Goal: Transaction & Acquisition: Obtain resource

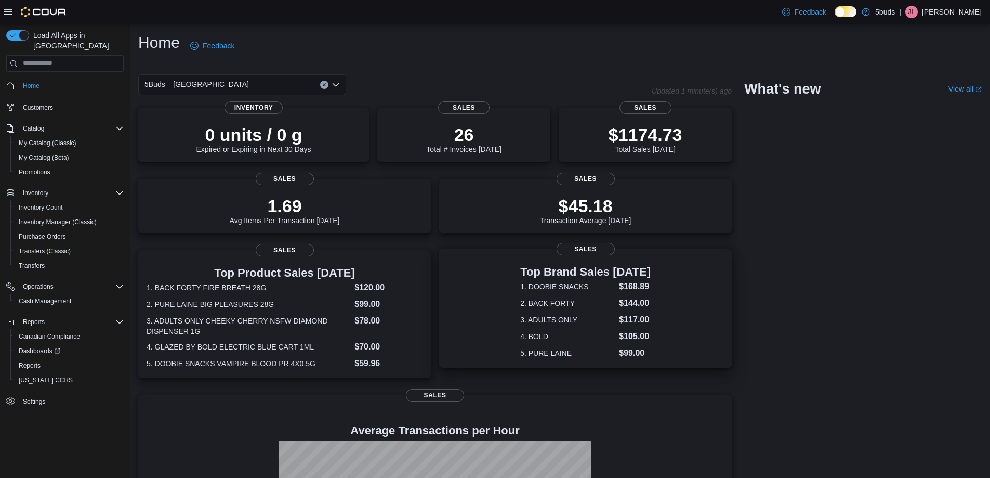
click at [641, 312] on dl "1. DOOBIE SNACKS $168.89 2. BACK FORTY $144.00 3. ADULTS ONLY $117.00 4. BOLD $…" at bounding box center [585, 319] width 130 height 79
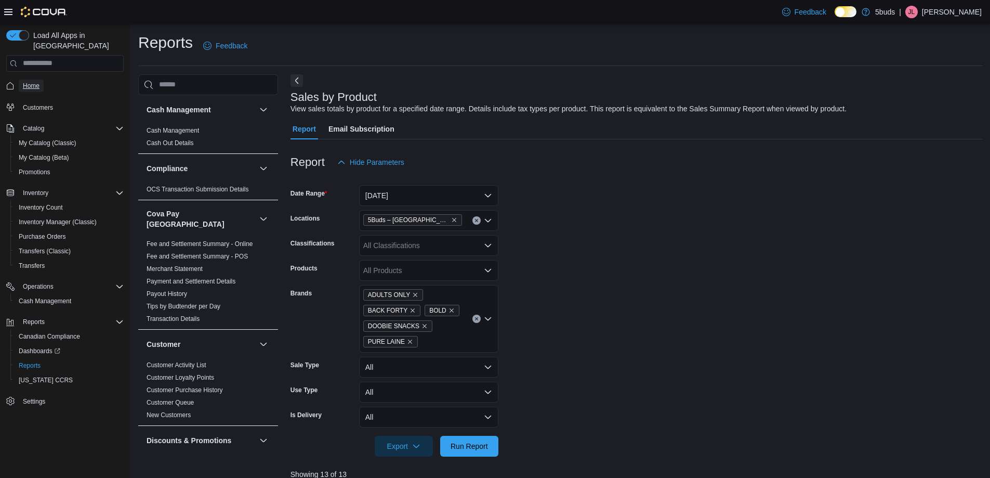
click at [30, 82] on span "Home" at bounding box center [31, 86] width 17 height 8
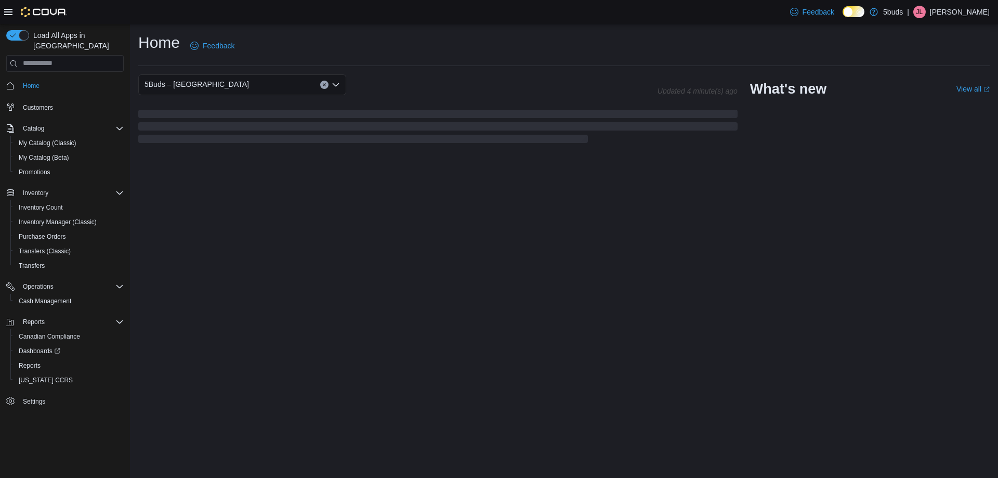
click at [901, 322] on div "Home Feedback 5Buds – Humboldt Updated 4 minute(s) ago What's new View all (ope…" at bounding box center [564, 251] width 868 height 454
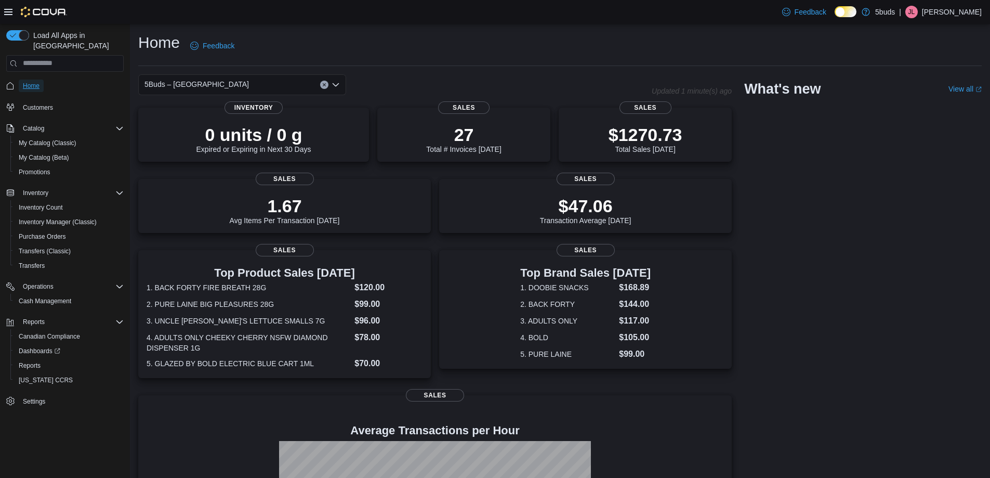
click at [36, 82] on span "Home" at bounding box center [31, 86] width 17 height 8
click at [901, 355] on div "5Buds – [GEOGRAPHIC_DATA] Updated 1 minute(s) ago 0 units / 0 g Expired or Expi…" at bounding box center [560, 341] width 844 height 535
click at [49, 297] on span "Cash Management" at bounding box center [45, 301] width 53 height 8
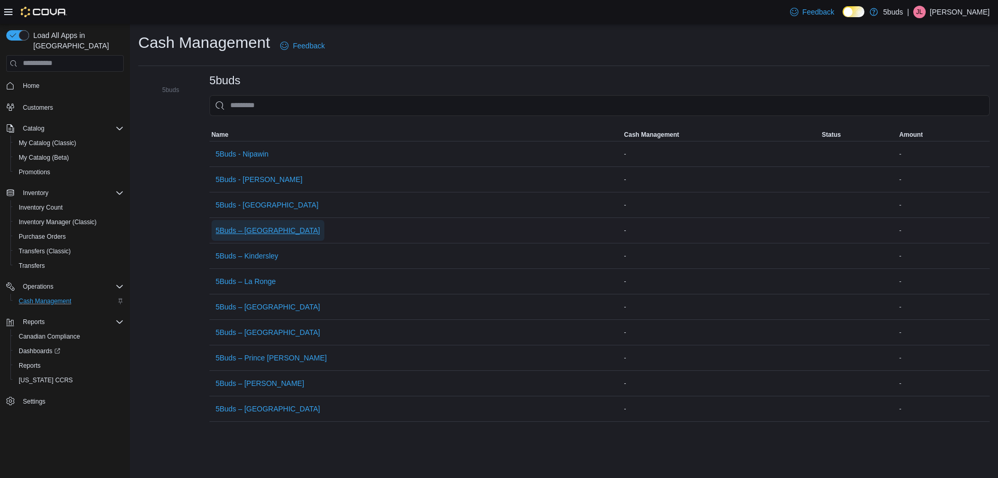
click at [260, 223] on span "5Buds – [GEOGRAPHIC_DATA]" at bounding box center [268, 230] width 104 height 21
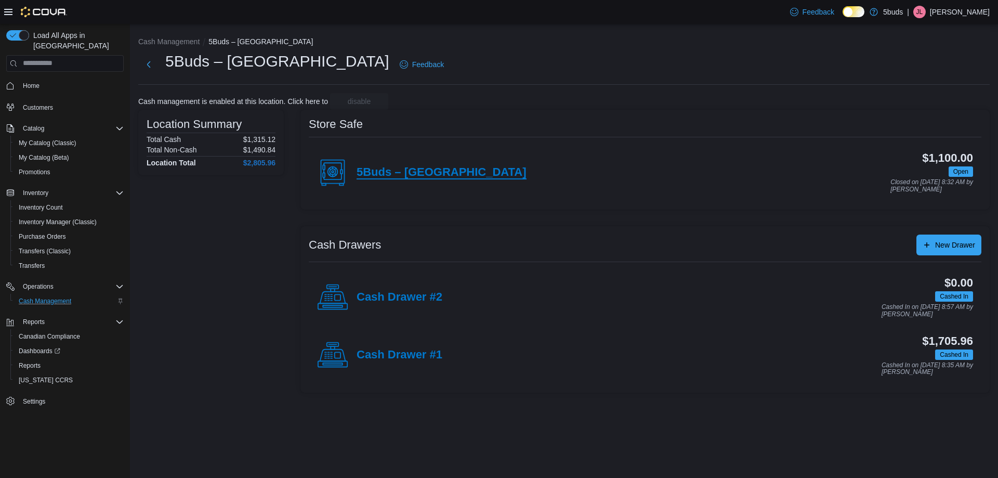
click at [409, 175] on h4 "5Buds – [GEOGRAPHIC_DATA]" at bounding box center [442, 173] width 170 height 14
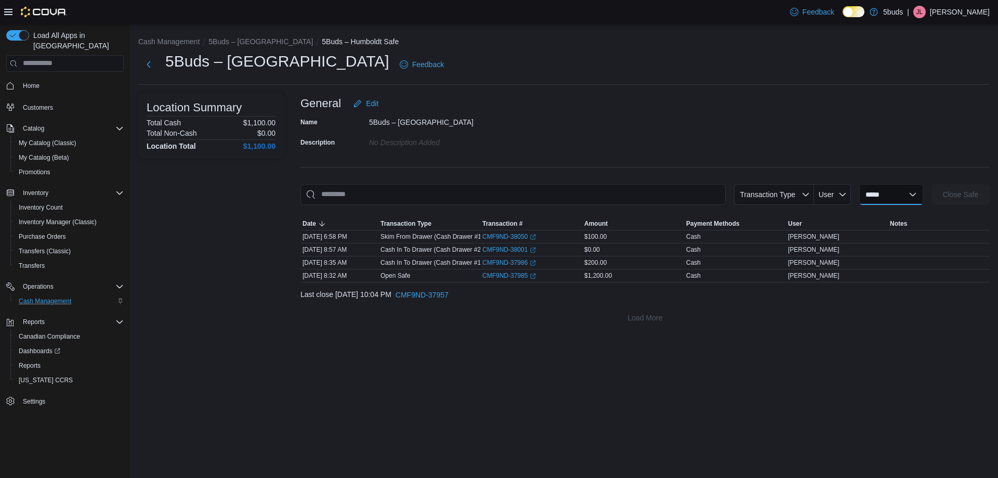
click at [903, 190] on select "**********" at bounding box center [891, 194] width 64 height 21
select select "**********"
click at [859, 184] on select "**********" at bounding box center [891, 194] width 64 height 21
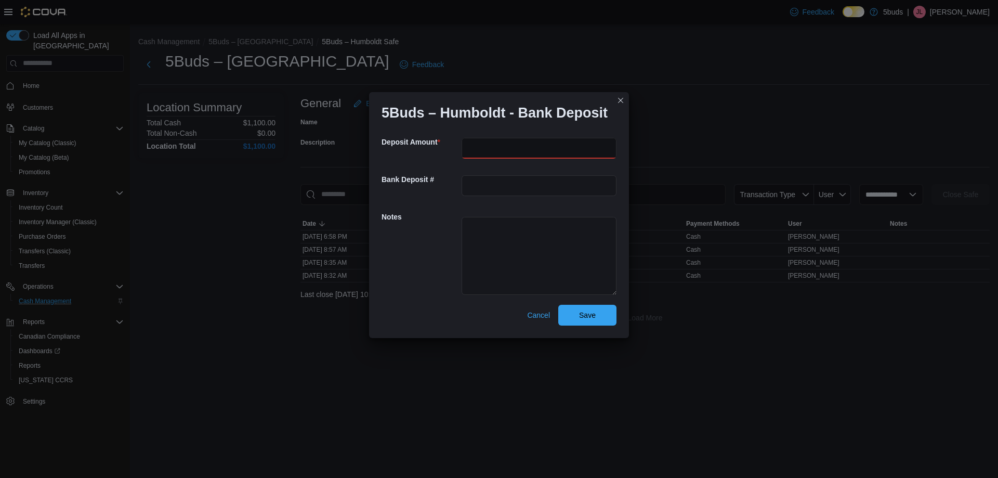
click at [495, 142] on input "number" at bounding box center [539, 148] width 155 height 21
click at [469, 149] on input "***" at bounding box center [539, 148] width 155 height 21
type input "***"
click at [521, 245] on textarea at bounding box center [539, 256] width 155 height 78
type textarea "*******"
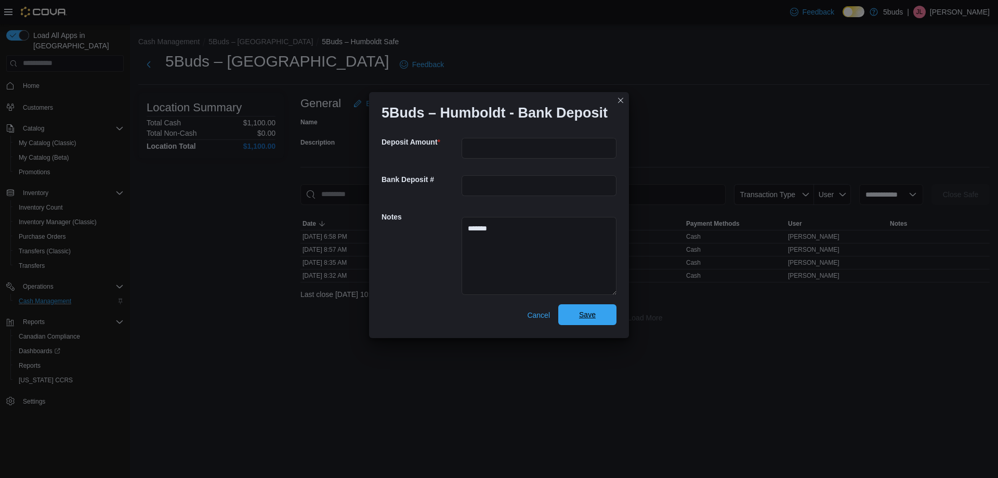
click at [602, 314] on span "Save" at bounding box center [588, 314] width 46 height 21
select select
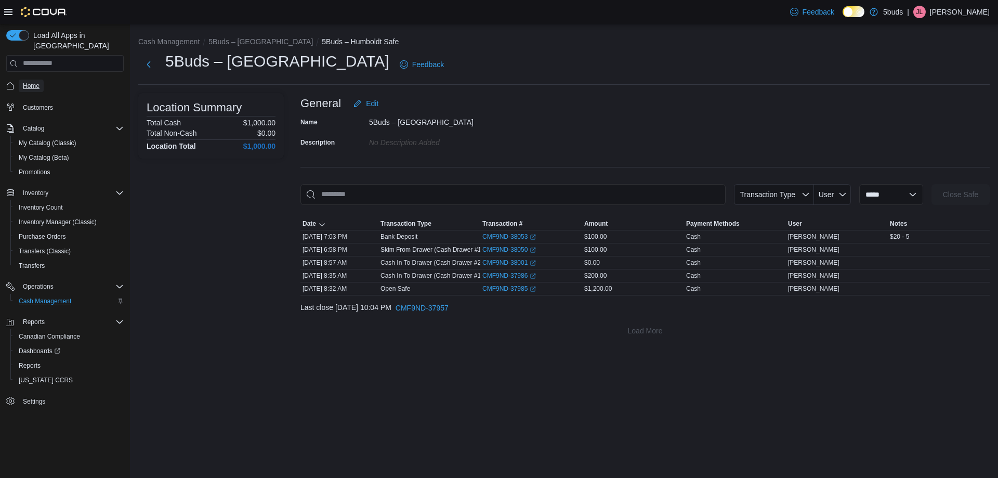
click at [35, 81] on span "Home" at bounding box center [31, 86] width 17 height 12
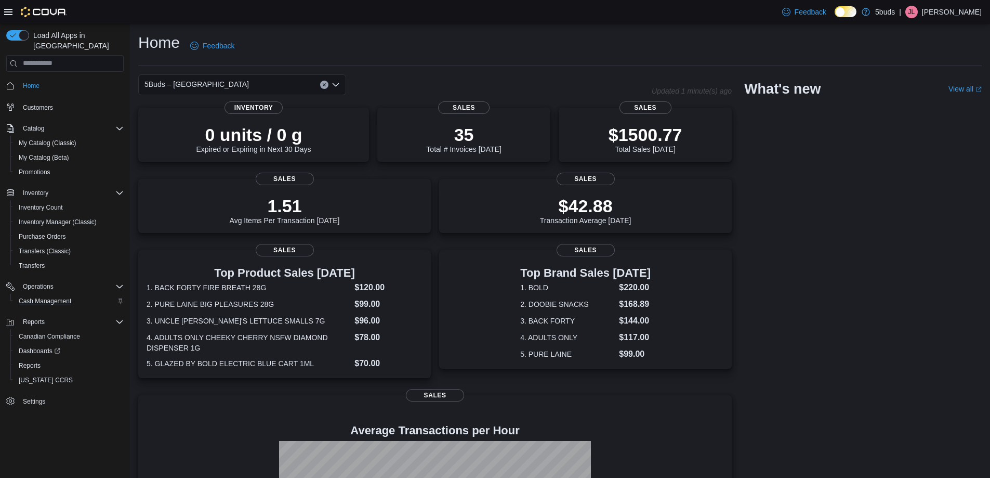
click at [940, 296] on div "5Buds – [GEOGRAPHIC_DATA] Updated 1 minute(s) ago 0 units / 0 g Expired or Expi…" at bounding box center [560, 341] width 844 height 535
click at [900, 193] on div "5Buds – [GEOGRAPHIC_DATA] Updated 1 minute(s) ago 0 units / 0 g Expired or Expi…" at bounding box center [560, 341] width 844 height 535
click at [967, 349] on div "5Buds – [GEOGRAPHIC_DATA] Updated 1 minute(s) ago 0 units / 0 g Expired or Expi…" at bounding box center [560, 341] width 844 height 535
click at [939, 301] on div "5Buds – [GEOGRAPHIC_DATA] Updated 1 minute(s) ago 0 units / 0 g Expired or Expi…" at bounding box center [560, 341] width 844 height 535
click at [908, 280] on div "5Buds – [GEOGRAPHIC_DATA] Updated 1 minute(s) ago 0 units / 0 g Expired or Expi…" at bounding box center [560, 341] width 844 height 535
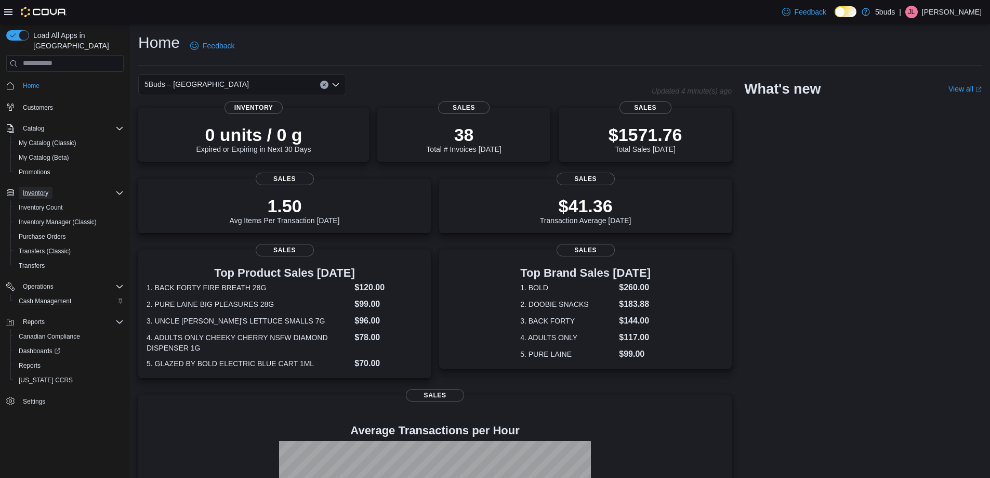
click at [30, 189] on span "Inventory" at bounding box center [35, 193] width 25 height 8
click at [53, 203] on span "Inventory Count" at bounding box center [41, 207] width 44 height 8
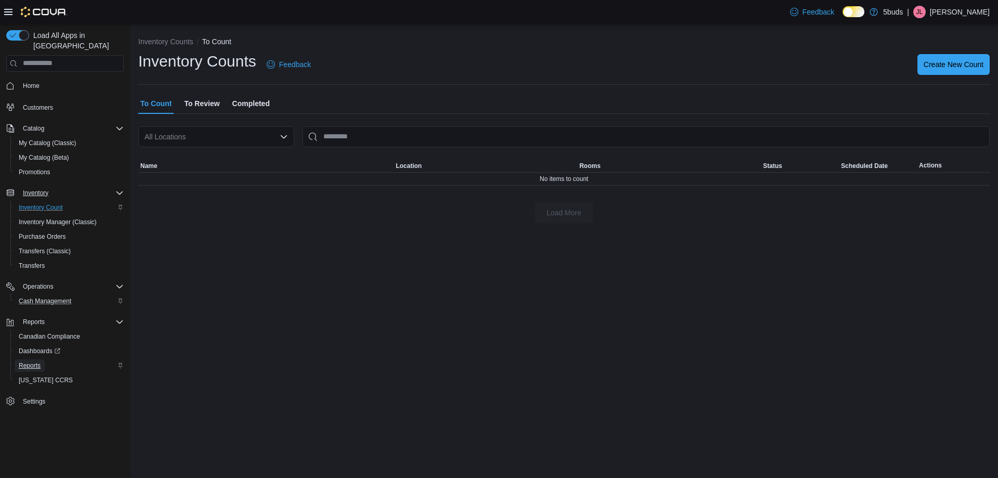
click at [43, 359] on link "Reports" at bounding box center [30, 365] width 30 height 12
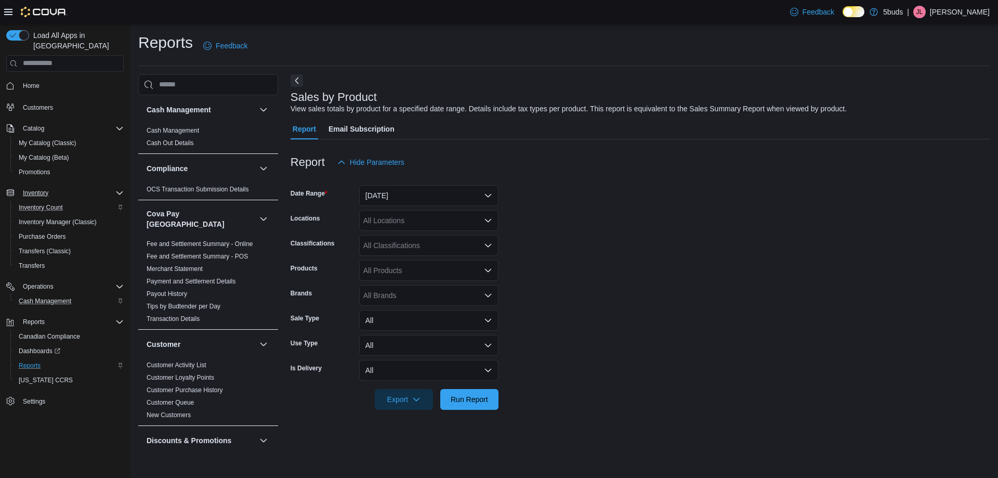
click at [450, 222] on div "All Locations" at bounding box center [428, 220] width 139 height 21
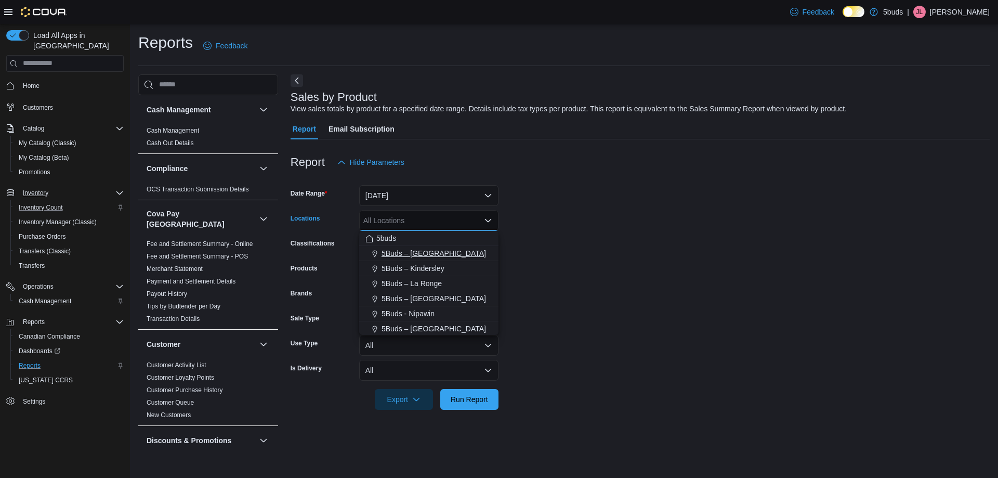
click at [445, 254] on div "5Buds – [GEOGRAPHIC_DATA]" at bounding box center [428, 253] width 127 height 10
click at [596, 290] on form "Date Range [DATE] Locations 5Buds – [GEOGRAPHIC_DATA] Combo box. Selected. 5Bud…" at bounding box center [640, 291] width 699 height 237
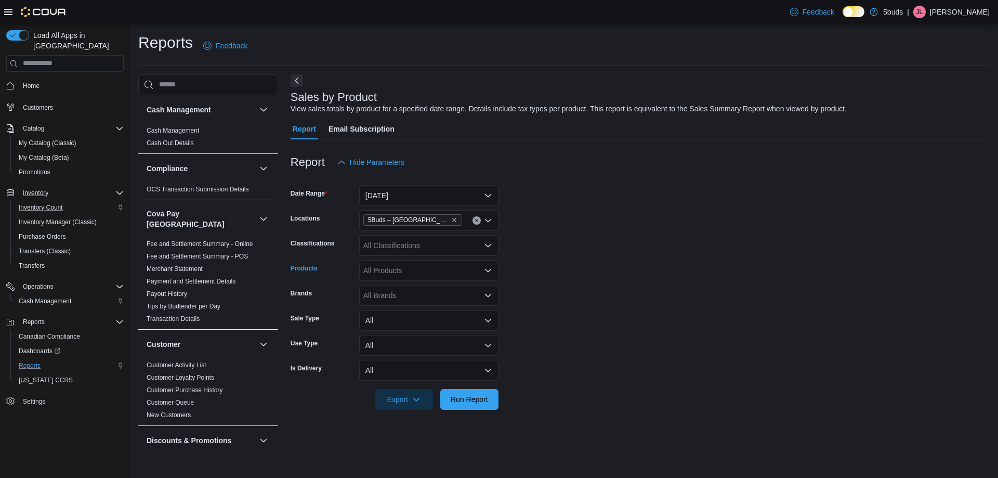
click at [426, 267] on div "All Products" at bounding box center [428, 270] width 139 height 21
click at [424, 249] on div "All Classifications" at bounding box center [428, 245] width 139 height 21
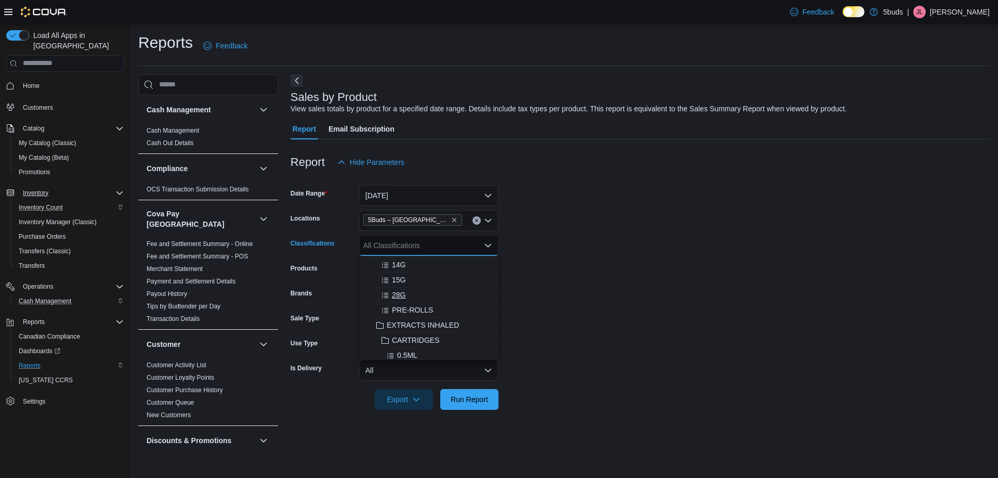
click at [410, 295] on div "28G" at bounding box center [428, 295] width 127 height 10
click at [577, 410] on div at bounding box center [640, 416] width 699 height 12
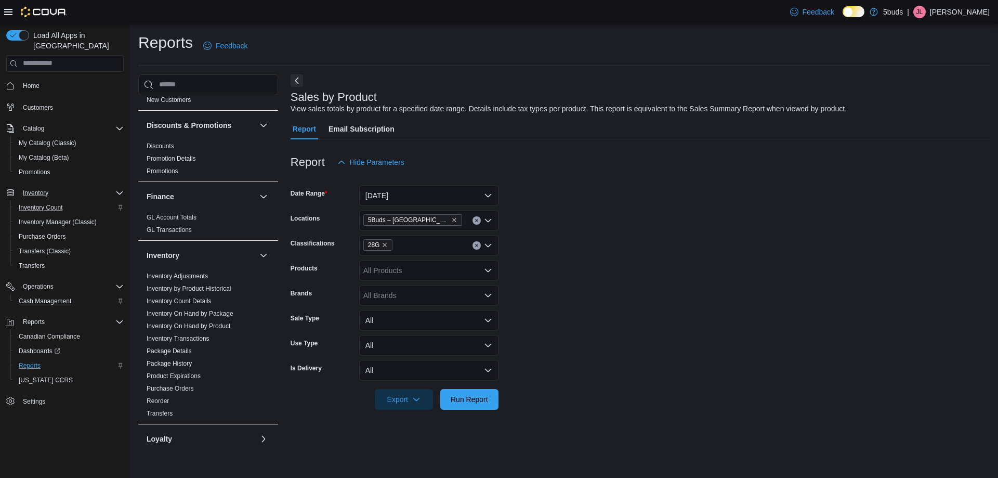
scroll to position [274, 0]
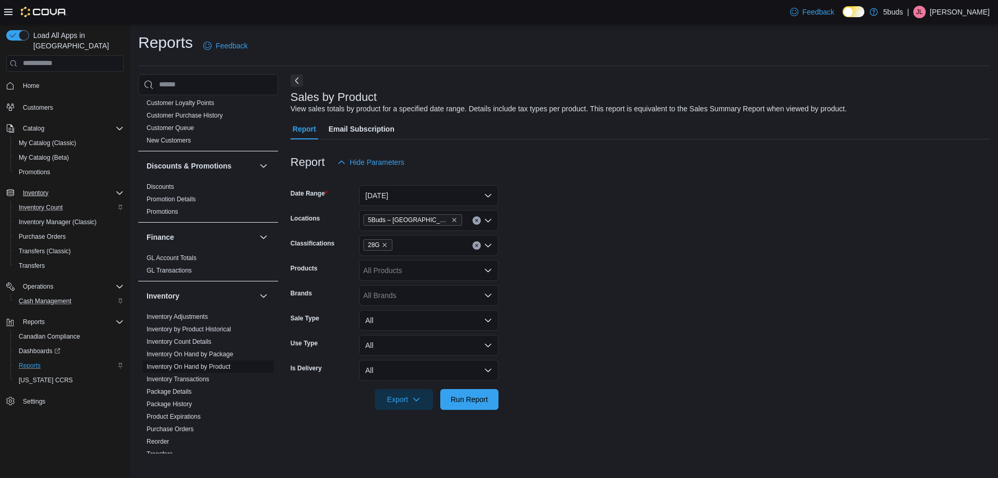
click at [224, 363] on link "Inventory On Hand by Product" at bounding box center [189, 366] width 84 height 7
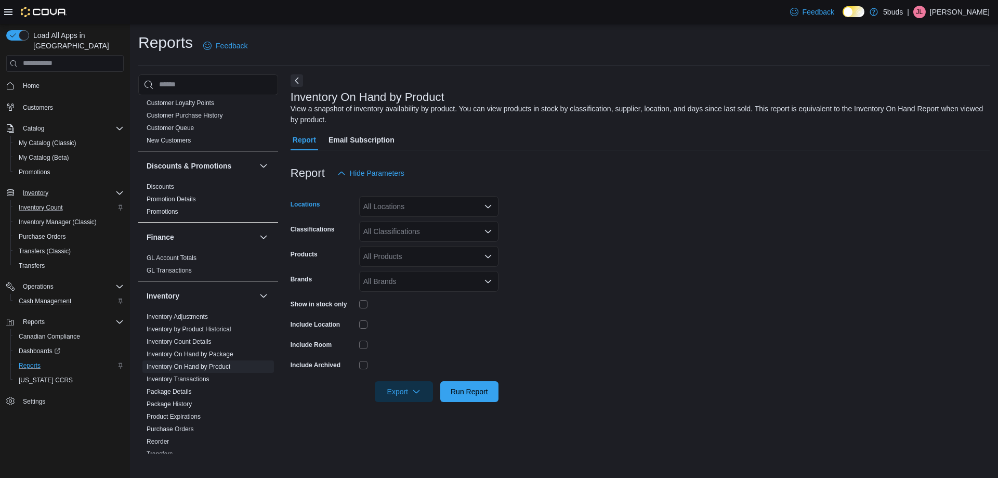
click at [486, 207] on icon "Open list of options" at bounding box center [488, 206] width 8 height 8
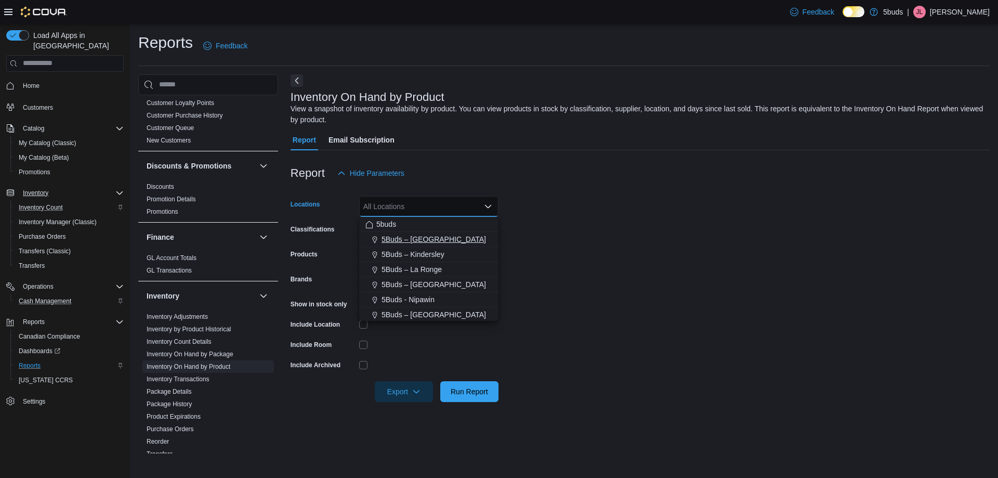
click at [443, 239] on div "5Buds – [GEOGRAPHIC_DATA]" at bounding box center [428, 239] width 127 height 10
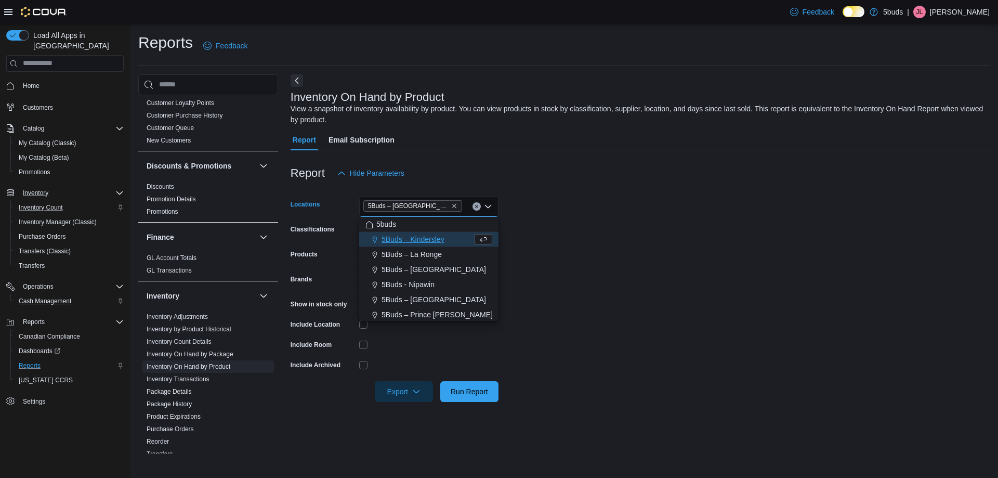
click at [586, 250] on form "Locations 5Buds – [GEOGRAPHIC_DATA] Combo box. Selected. 5Buds – [GEOGRAPHIC_DA…" at bounding box center [640, 292] width 699 height 218
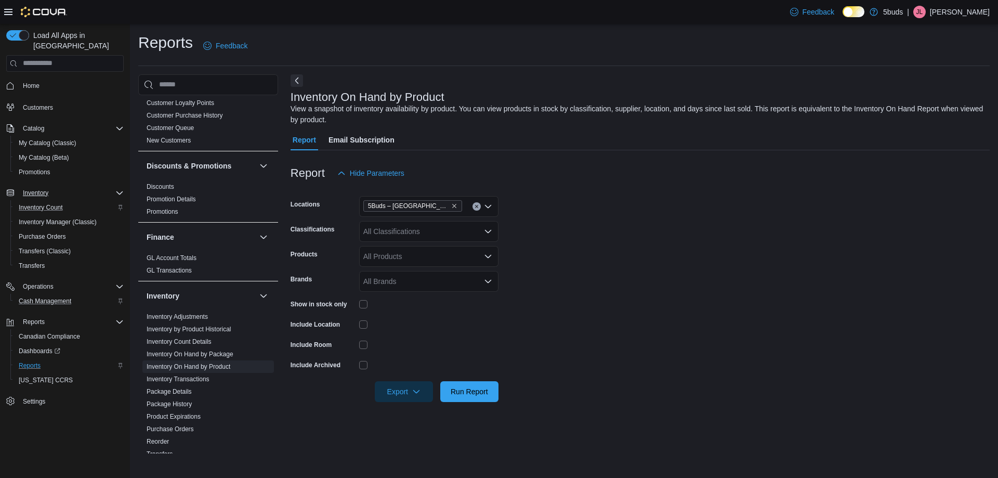
click at [476, 231] on div "All Classifications" at bounding box center [428, 231] width 139 height 21
click at [425, 277] on div "28G" at bounding box center [428, 281] width 127 height 10
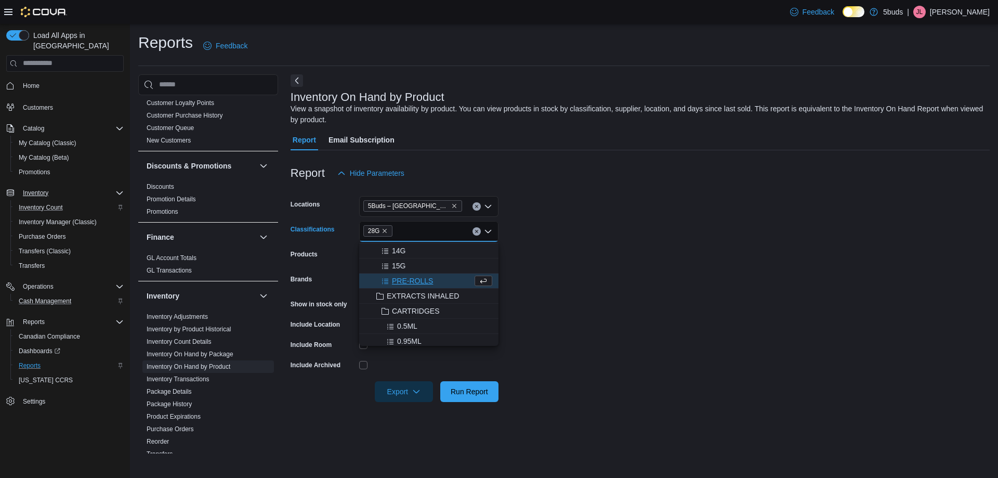
click at [606, 275] on form "Locations 5Buds – [GEOGRAPHIC_DATA] Classifications 28G Combo box. Selected. 28…" at bounding box center [640, 292] width 699 height 218
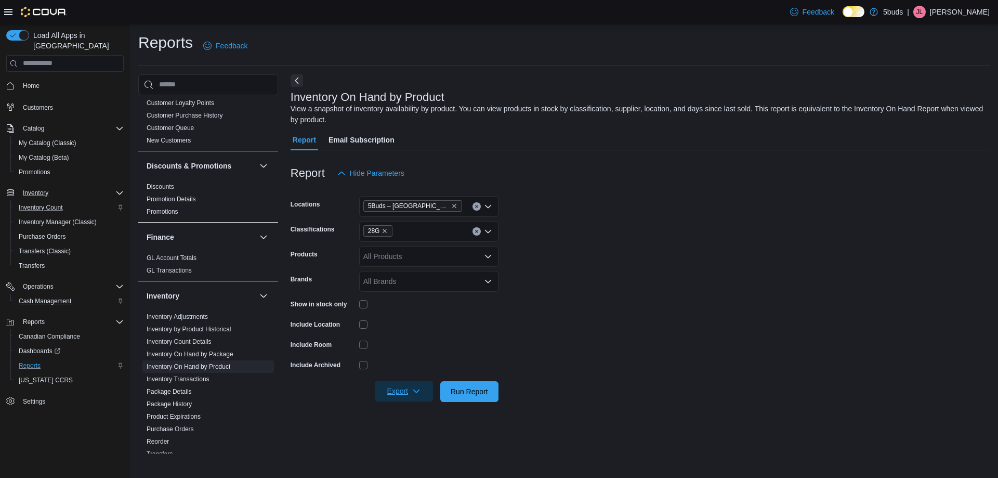
click at [408, 390] on span "Export" at bounding box center [404, 391] width 46 height 21
click at [409, 410] on span "Export to Excel" at bounding box center [405, 412] width 47 height 8
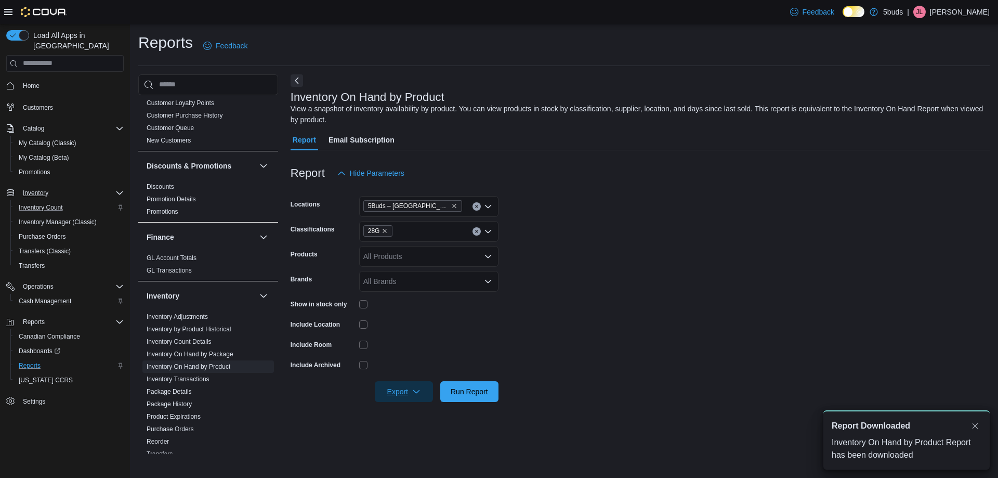
scroll to position [0, 0]
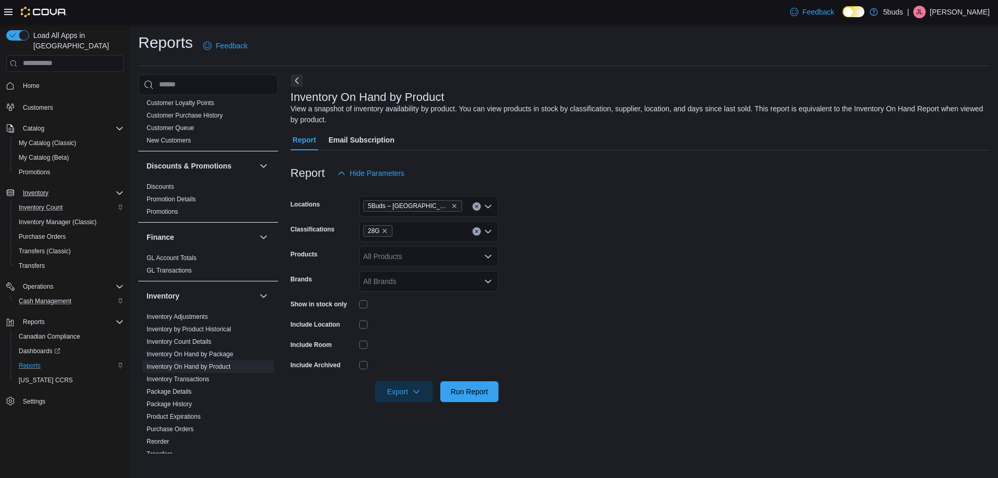
click at [943, 232] on form "Locations 5Buds – Humboldt Classifications 28G Products All Products Brands All…" at bounding box center [640, 292] width 699 height 218
click at [384, 229] on icon "Remove 28G from selection in this group" at bounding box center [385, 231] width 6 height 6
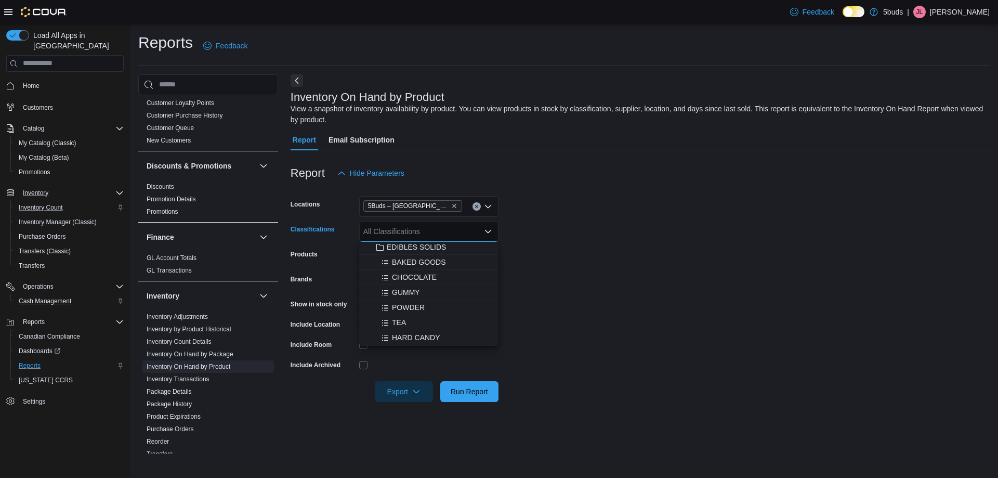
scroll to position [416, 0]
click at [429, 331] on div "TOPICALS" at bounding box center [428, 330] width 127 height 10
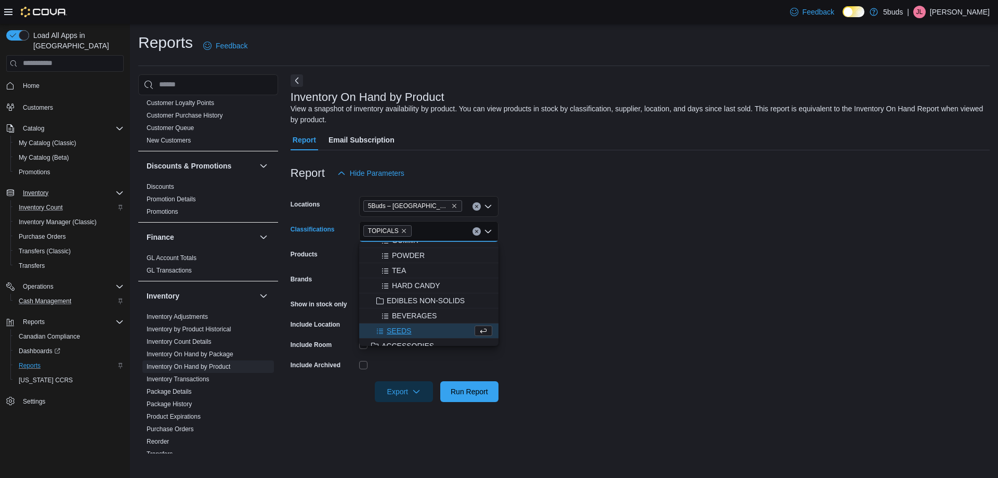
click at [607, 333] on form "Locations 5Buds – [GEOGRAPHIC_DATA] Classifications TOPICALS Combo box. Selecte…" at bounding box center [640, 292] width 699 height 218
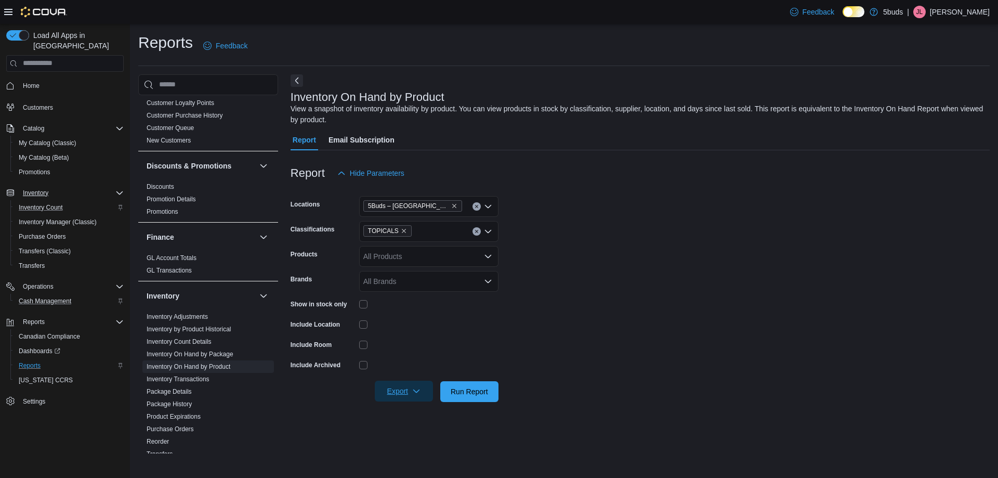
click at [412, 385] on span "Export" at bounding box center [404, 391] width 46 height 21
click at [416, 408] on span "Export to Excel" at bounding box center [405, 412] width 47 height 8
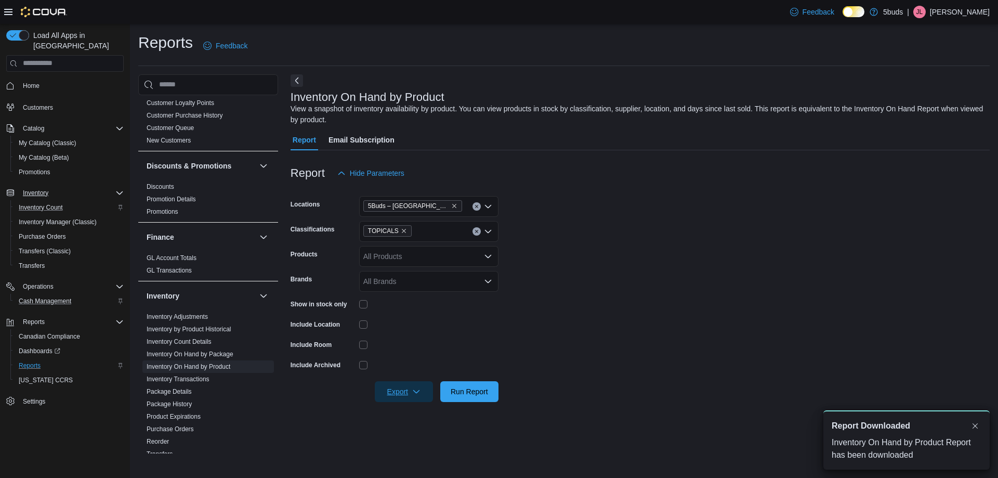
scroll to position [0, 0]
